Goal: Task Accomplishment & Management: Manage account settings

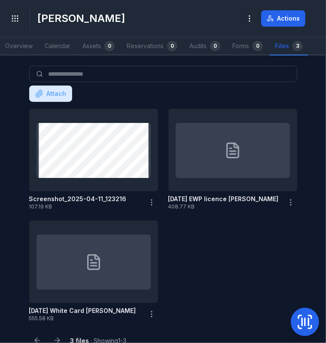
scroll to position [15, 0]
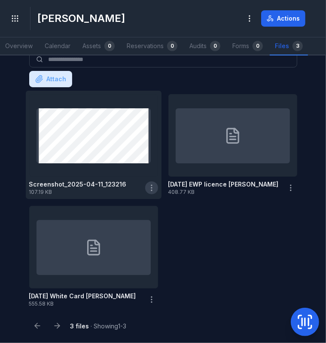
click at [151, 185] on circle "button" at bounding box center [151, 185] width 1 height 1
click at [85, 184] on strong "Screenshot_2025-04-11_123216" at bounding box center [77, 184] width 97 height 9
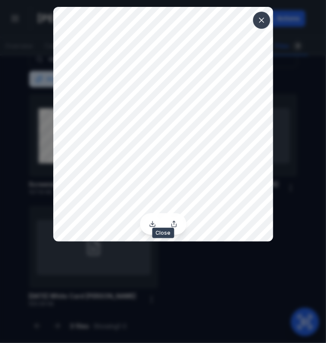
click at [262, 25] on button at bounding box center [261, 20] width 16 height 16
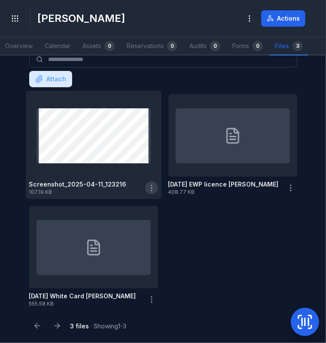
click at [147, 189] on icon "button" at bounding box center [151, 187] width 9 height 9
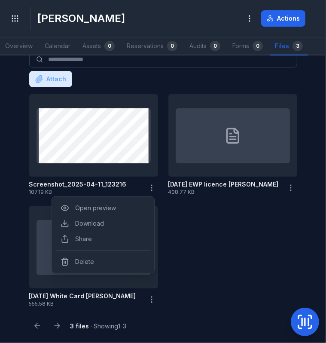
click at [219, 237] on div "Screenshot_2025-04-11_123216 107.19 KB [DATE] EWP licence [PERSON_NAME] B 408.7…" at bounding box center [163, 201] width 275 height 220
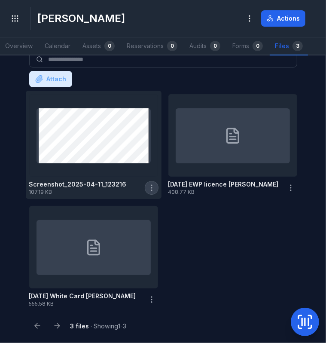
click at [150, 188] on icon "button" at bounding box center [151, 187] width 9 height 9
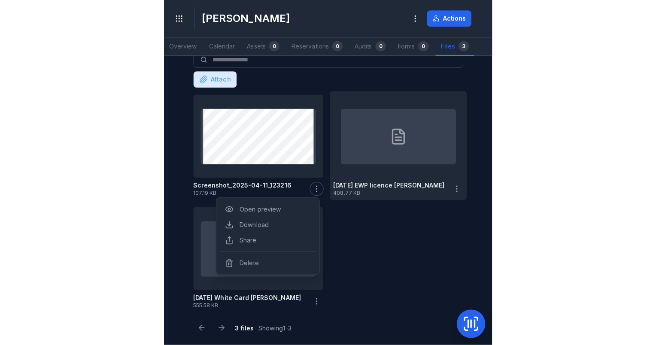
scroll to position [0, 0]
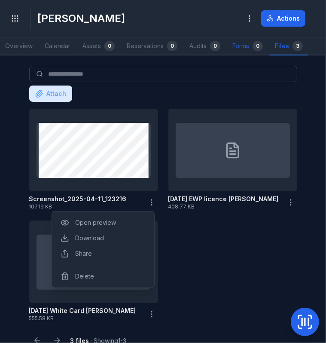
click at [237, 49] on link "Forms 0" at bounding box center [247, 46] width 41 height 18
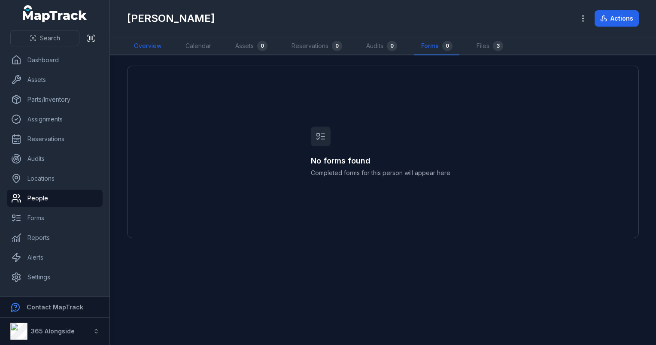
click at [149, 38] on link "Overview" at bounding box center [147, 46] width 41 height 18
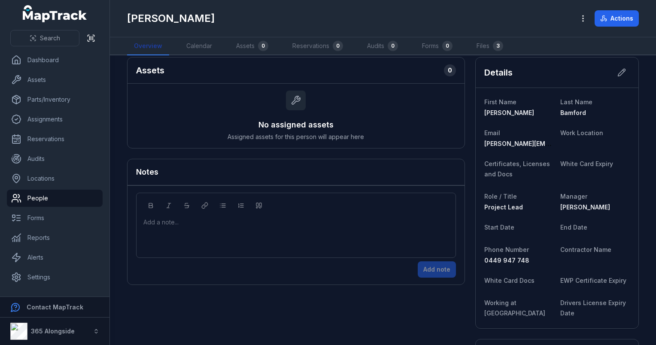
scroll to position [10, 0]
click at [325, 141] on span "[PERSON_NAME][EMAIL_ADDRESS][DOMAIN_NAME]" at bounding box center [560, 142] width 153 height 7
drag, startPoint x: 542, startPoint y: 141, endPoint x: 573, endPoint y: 145, distance: 32.0
click at [325, 145] on dl "First Name [PERSON_NAME] Name [PERSON_NAME] Email [PERSON_NAME][EMAIL_ADDRESS][…" at bounding box center [557, 206] width 146 height 223
drag, startPoint x: 573, startPoint y: 145, endPoint x: 533, endPoint y: 144, distance: 40.8
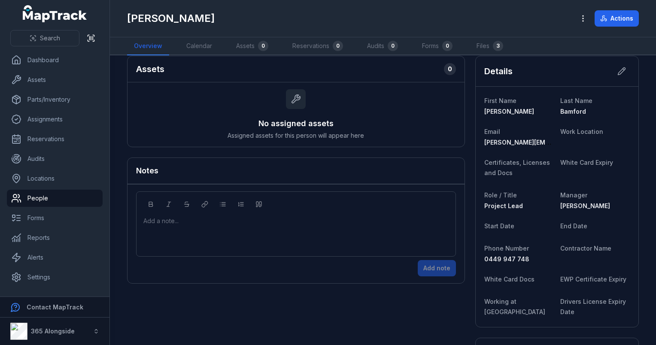
click at [325, 144] on span "[PERSON_NAME][EMAIL_ADDRESS][DOMAIN_NAME]" at bounding box center [560, 142] width 153 height 7
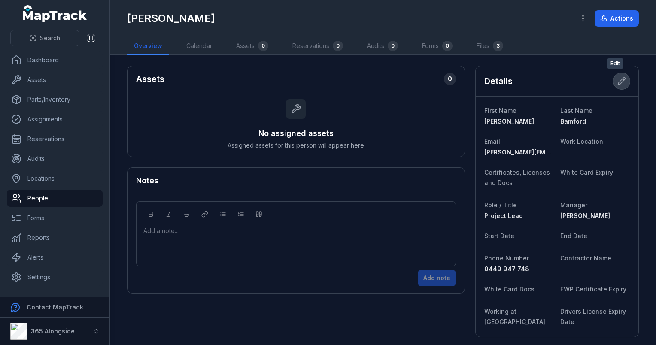
click at [325, 77] on icon at bounding box center [621, 81] width 9 height 9
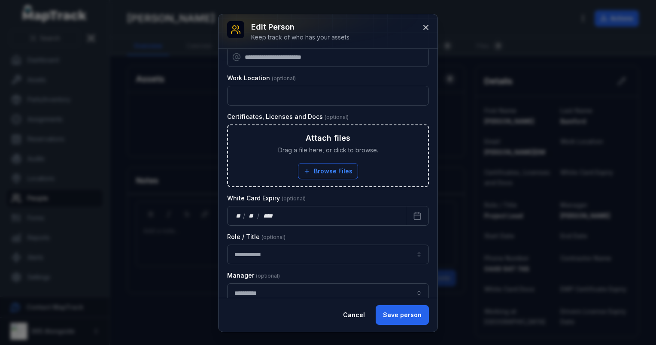
scroll to position [63, 0]
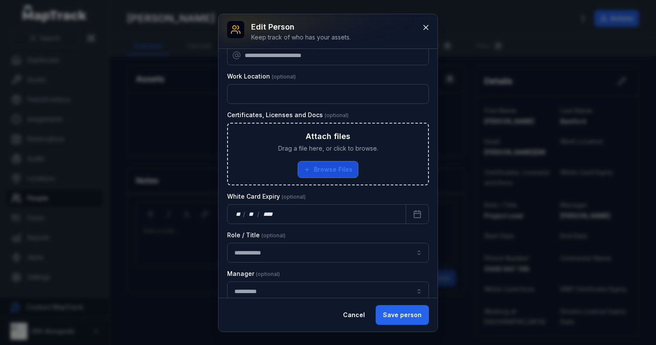
click at [325, 166] on button "Browse Files" at bounding box center [328, 169] width 60 height 16
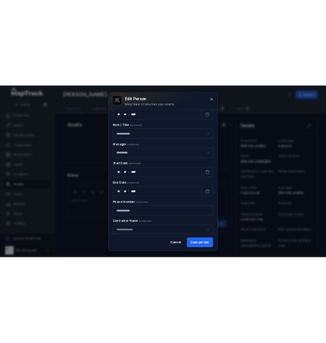
scroll to position [300, 0]
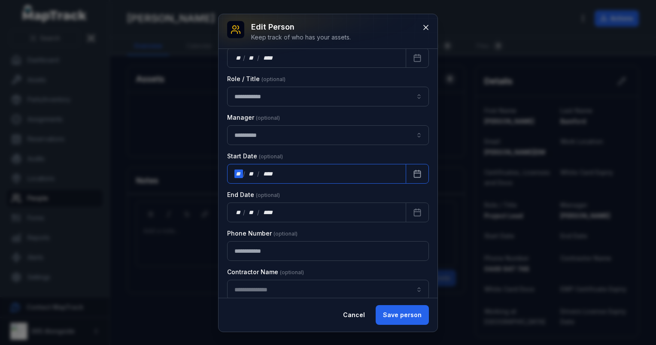
click at [237, 171] on div "**" at bounding box center [238, 174] width 9 height 9
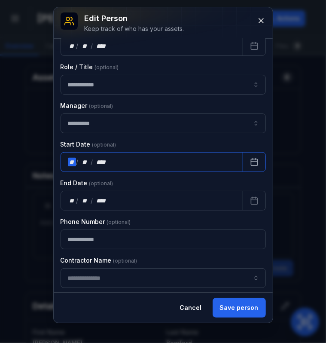
click at [69, 160] on div "**" at bounding box center [72, 162] width 9 height 9
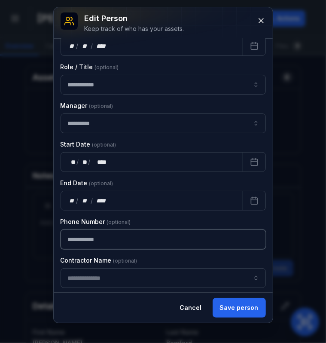
click at [164, 240] on input "**********" at bounding box center [163, 239] width 205 height 20
click at [135, 342] on div "**********" at bounding box center [163, 343] width 326 height 0
click at [78, 296] on div "**********" at bounding box center [163, 164] width 219 height 315
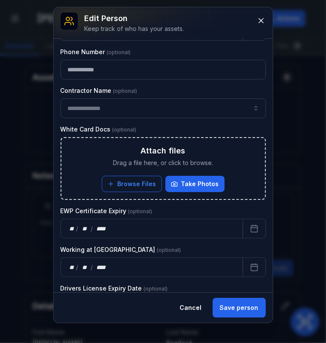
scroll to position [496, 0]
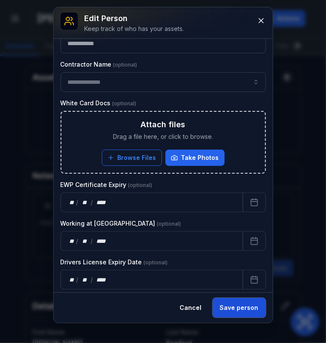
click at [240, 310] on button "Save person" at bounding box center [238, 307] width 53 height 20
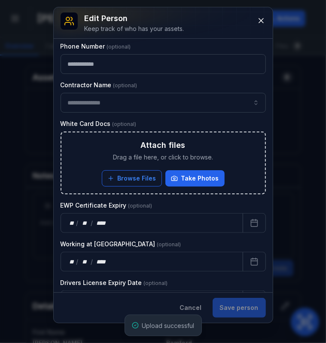
scroll to position [517, 0]
